Goal: Check status: Check status

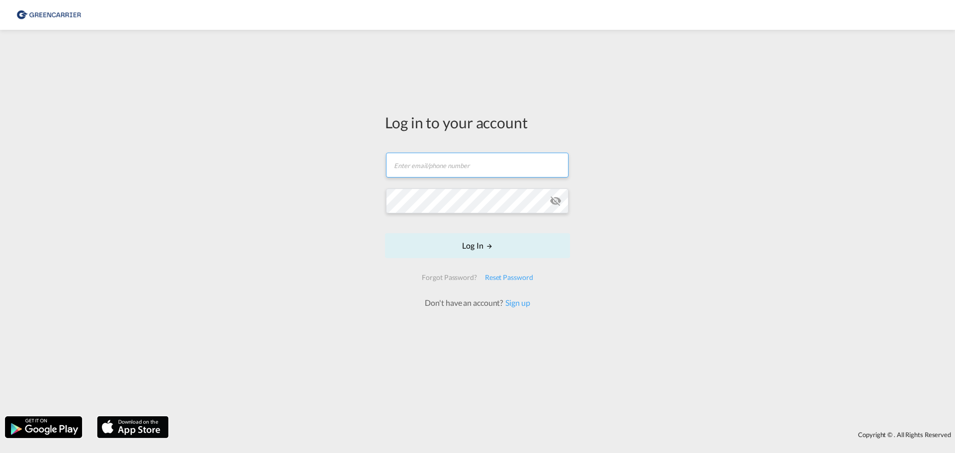
click at [446, 169] on input "text" at bounding box center [477, 165] width 182 height 25
type input "[PERSON_NAME][EMAIL_ADDRESS][DOMAIN_NAME]"
click at [385, 233] on button "Log In" at bounding box center [477, 245] width 185 height 25
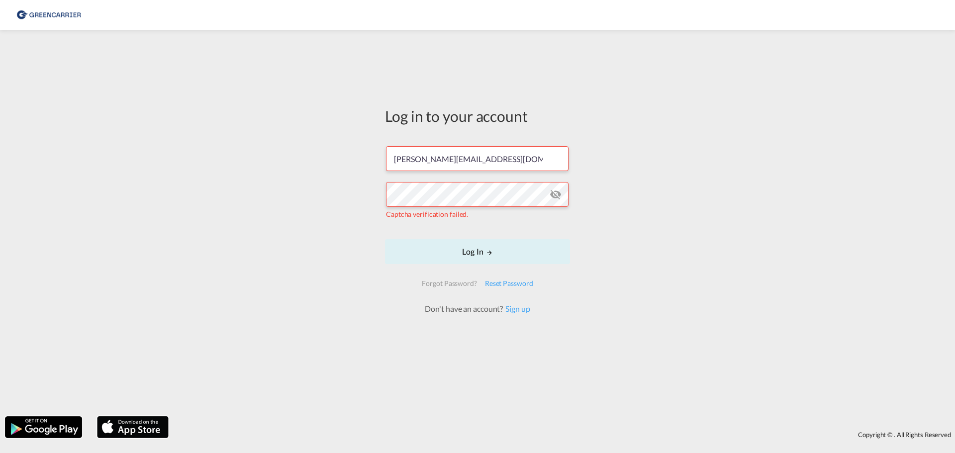
click at [552, 197] on md-icon "icon-eye-off" at bounding box center [555, 194] width 12 height 12
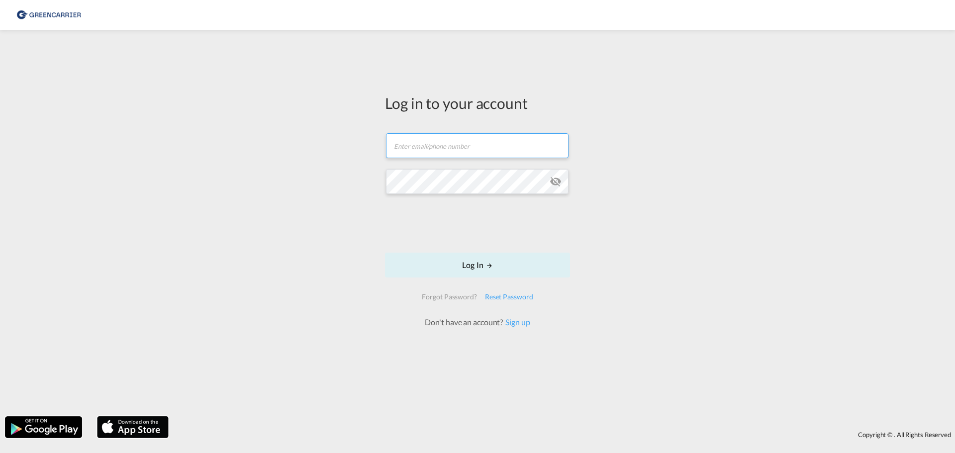
click at [409, 143] on input "text" at bounding box center [477, 145] width 182 height 25
type input "[PERSON_NAME][EMAIL_ADDRESS][DOMAIN_NAME]"
click at [477, 264] on button "Log In" at bounding box center [477, 265] width 185 height 25
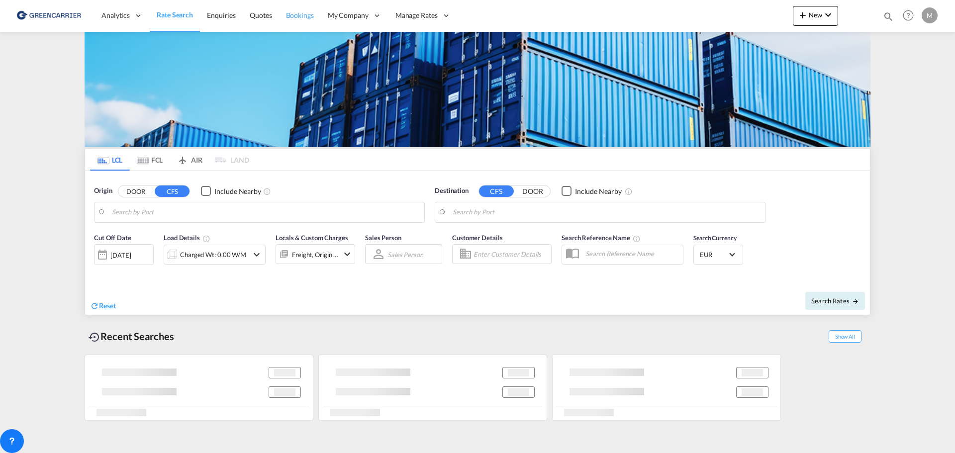
click at [305, 20] on span "Bookings" at bounding box center [300, 15] width 28 height 10
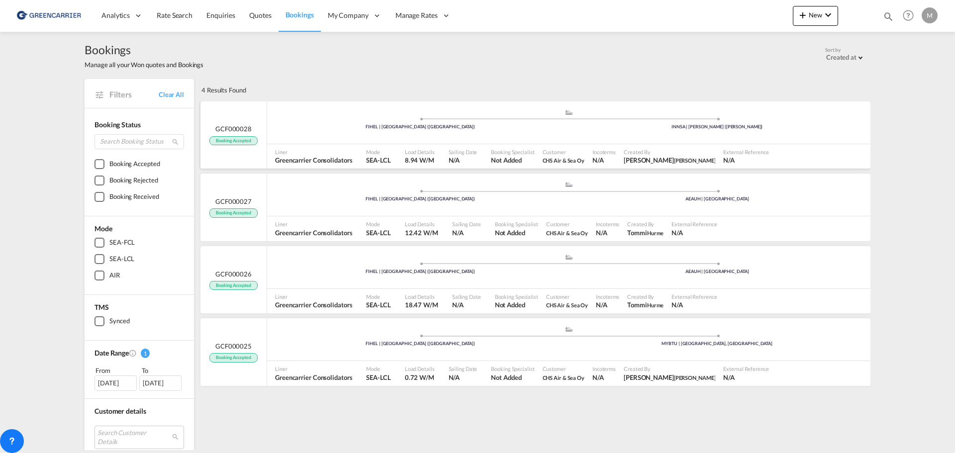
click at [798, 125] on div "INNSA | [PERSON_NAME] ([PERSON_NAME])" at bounding box center [717, 127] width 297 height 6
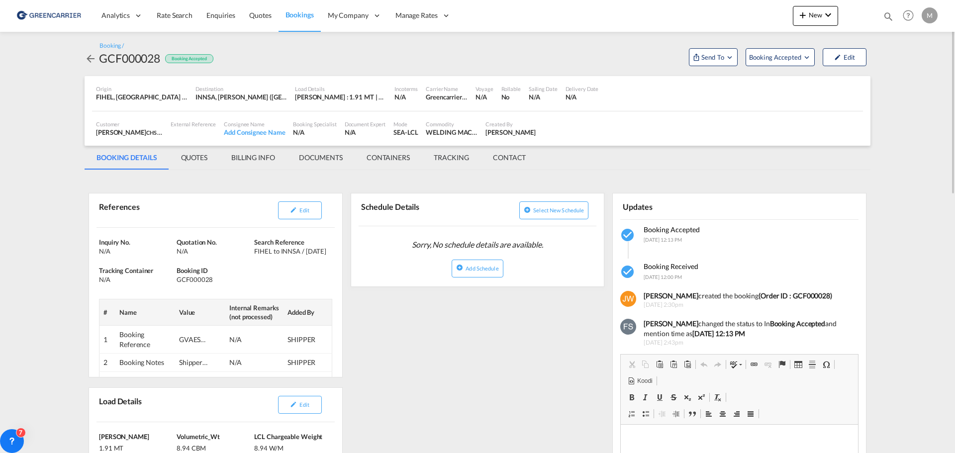
drag, startPoint x: 617, startPoint y: 177, endPoint x: 621, endPoint y: 163, distance: 14.5
